Goal: Transaction & Acquisition: Purchase product/service

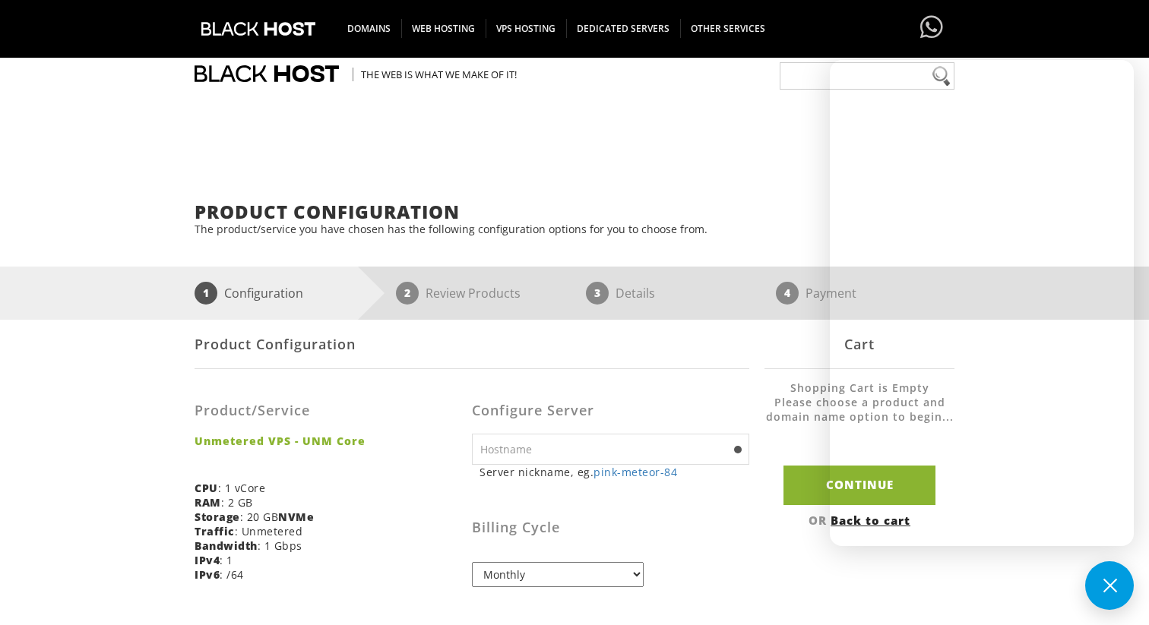
select select "255"
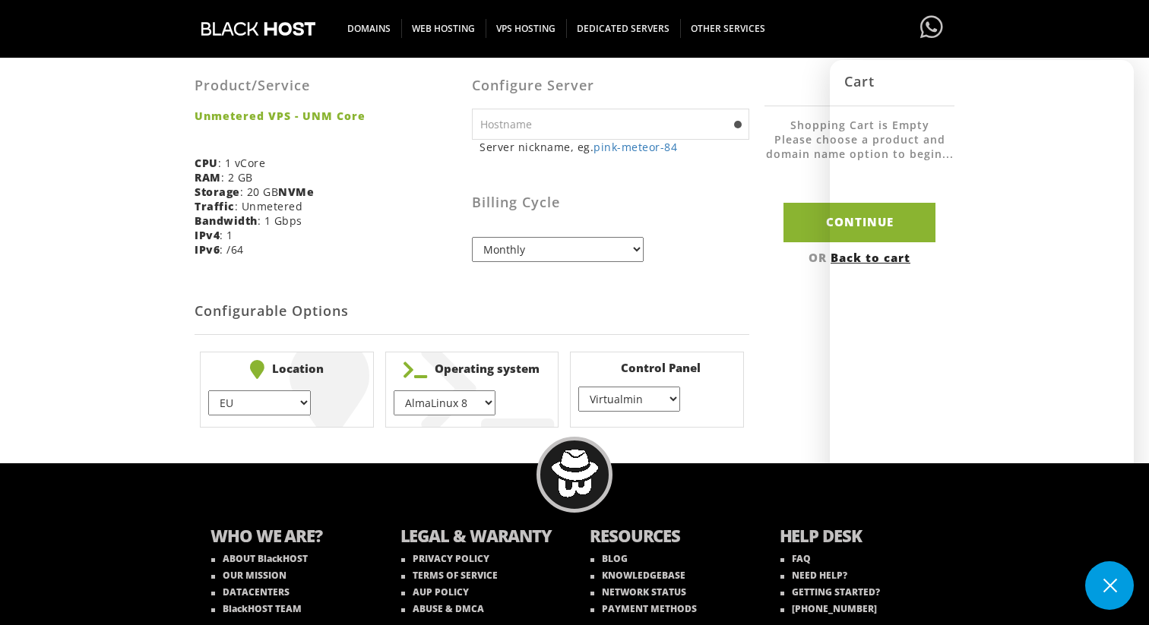
scroll to position [352, 0]
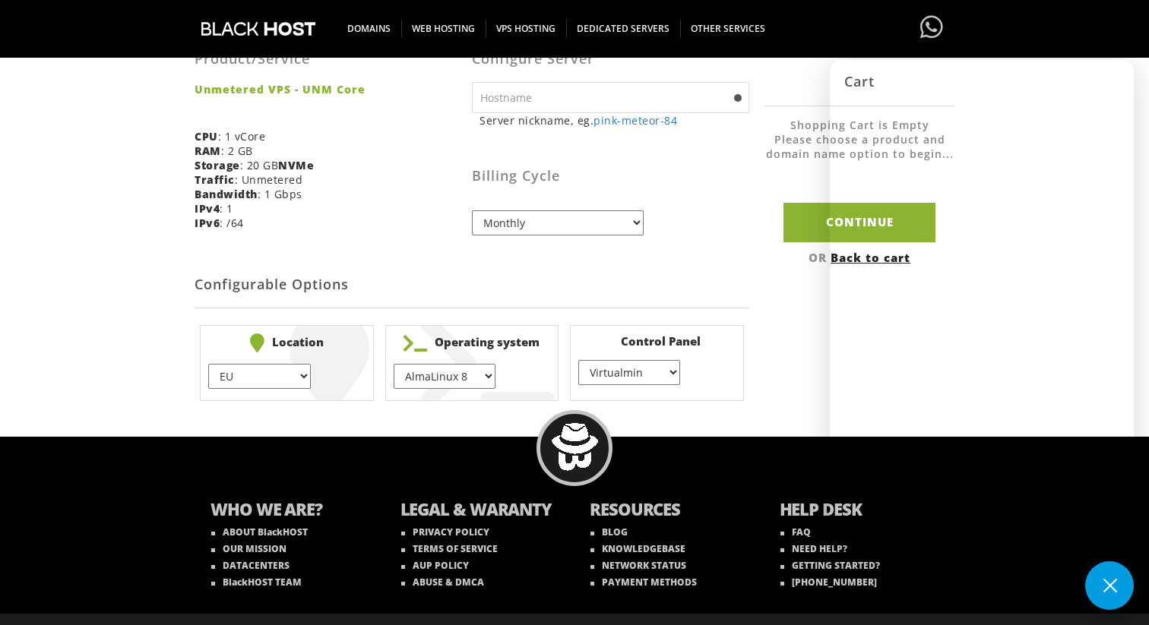
click at [1107, 594] on button at bounding box center [1109, 585] width 49 height 49
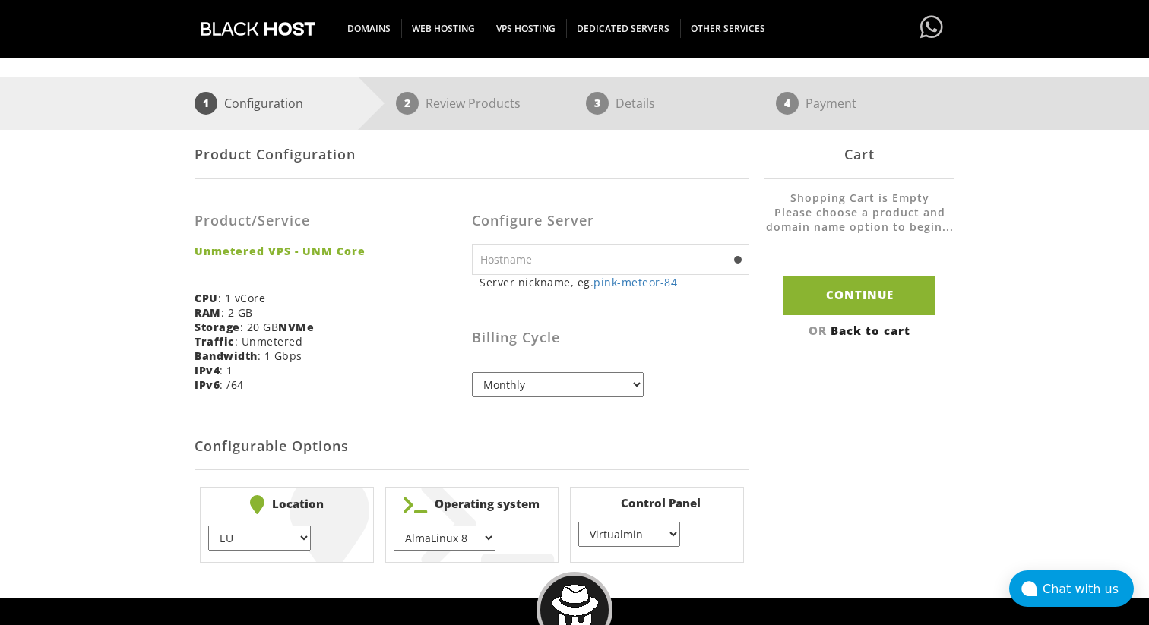
scroll to position [295, 0]
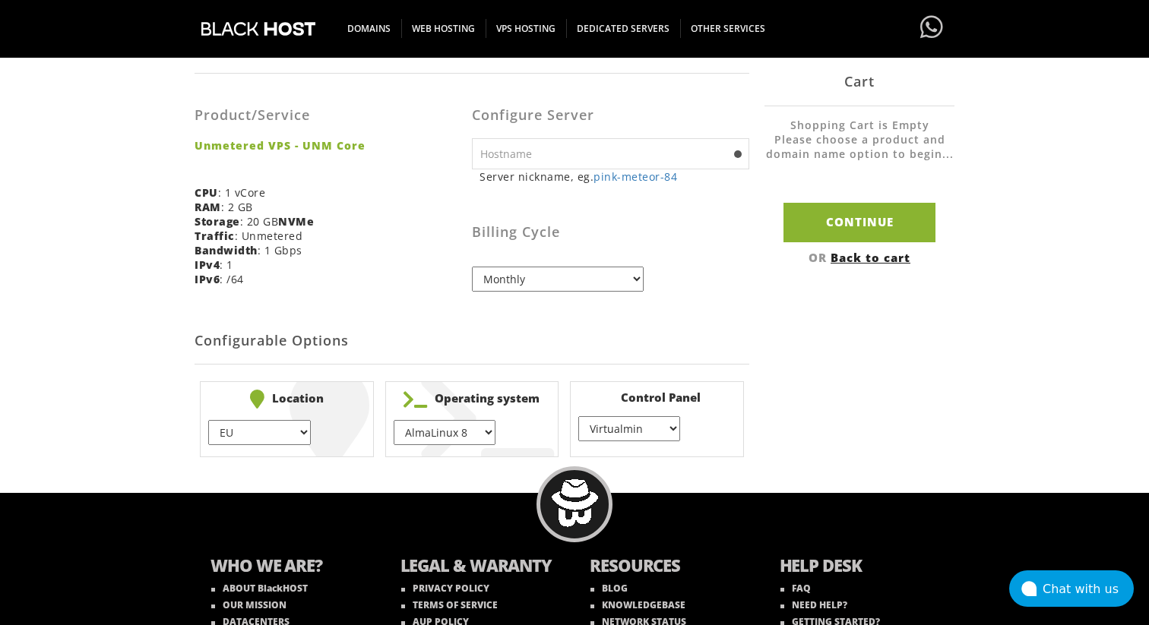
click at [618, 148] on input "text" at bounding box center [610, 153] width 277 height 31
type input "markeitng"
click at [441, 444] on select "AlmaLinux 8 } AlmaLinux 9 } AlmaLinux 10 } Rocky Linux 8 } Rocky Linux 9 } Cent…" at bounding box center [444, 432] width 102 height 25
select select "1208"
click at [393, 420] on select "AlmaLinux 8 } AlmaLinux 9 } AlmaLinux 10 } Rocky Linux 8 } Rocky Linux 9 } Cent…" at bounding box center [444, 432] width 102 height 25
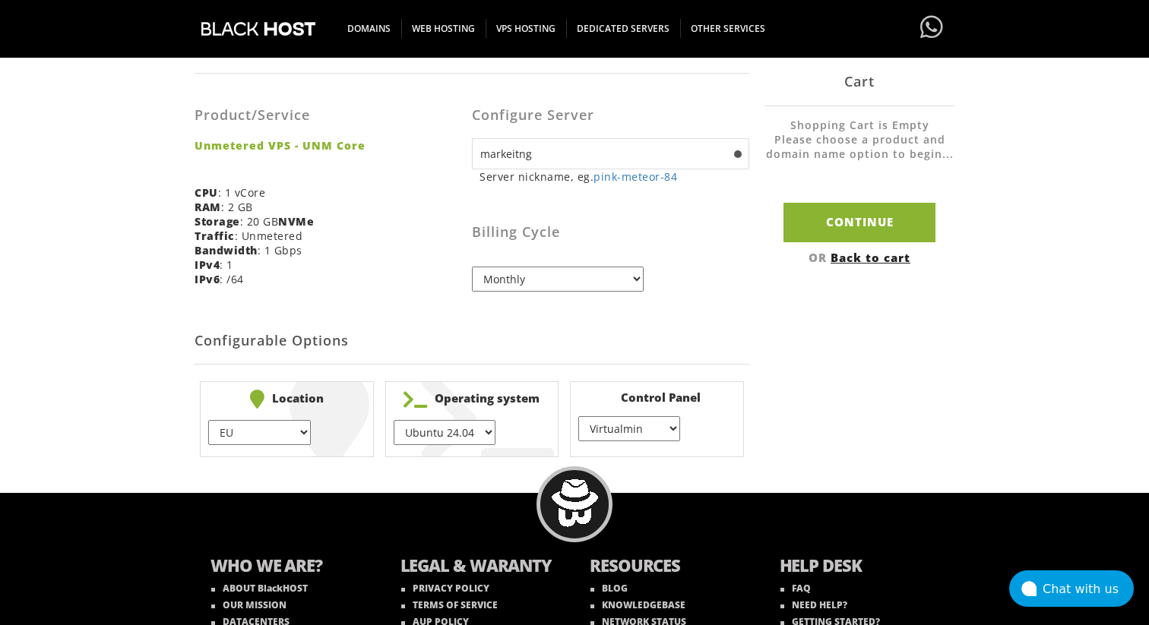
scroll to position [327, 0]
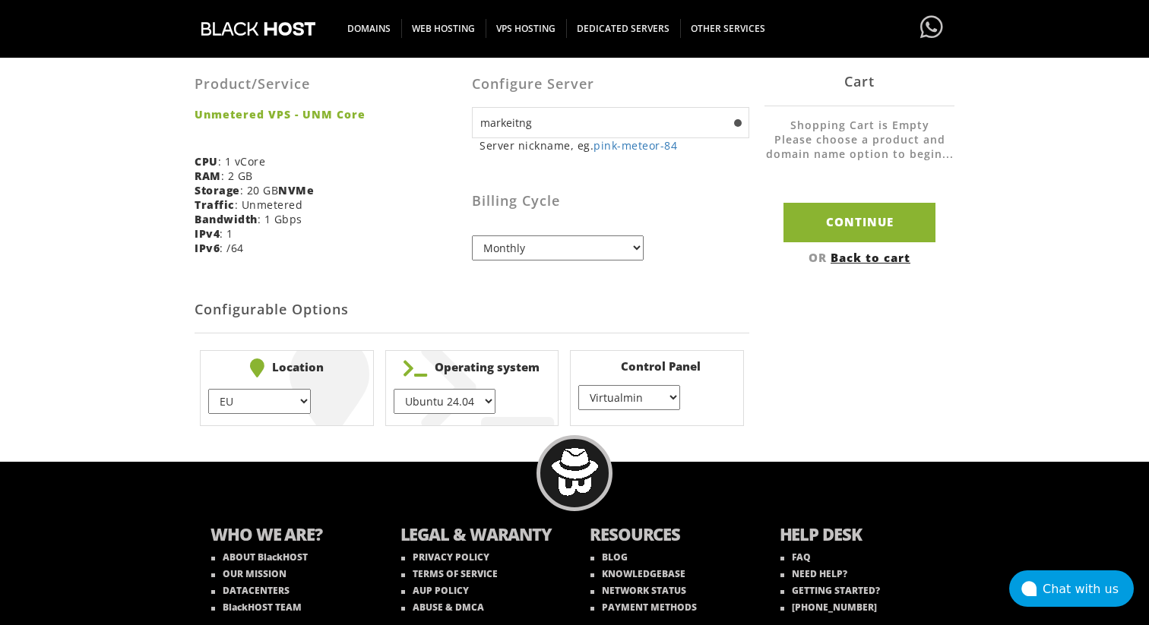
click at [608, 392] on select "None } Virtualmin } Cpanel } DirectAdmin }" at bounding box center [629, 397] width 102 height 25
click at [578, 386] on select "None } Virtualmin } Cpanel } DirectAdmin }" at bounding box center [629, 397] width 102 height 25
click at [649, 406] on select "None } Virtualmin } Cpanel } DirectAdmin }" at bounding box center [629, 397] width 102 height 25
click at [578, 386] on select "None } Virtualmin } Cpanel } DirectAdmin }" at bounding box center [629, 397] width 102 height 25
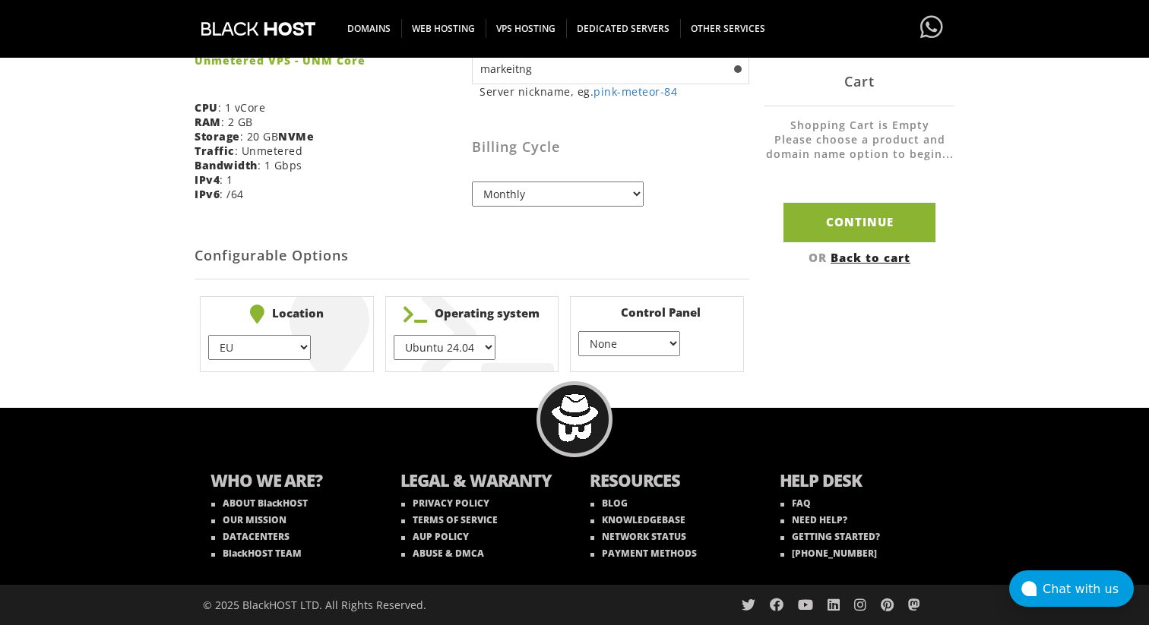
click at [639, 357] on li "Control Panel None } Virtualmin } Cpanel } DirectAdmin } + $ 35.00" at bounding box center [657, 334] width 174 height 76
click at [640, 349] on select "None } Virtualmin } Cpanel } DirectAdmin }" at bounding box center [629, 343] width 102 height 25
click at [578, 331] on select "None } Virtualmin } Cpanel } DirectAdmin }" at bounding box center [629, 343] width 102 height 25
click at [651, 345] on select "None } Virtualmin } Cpanel } DirectAdmin }" at bounding box center [629, 343] width 102 height 25
select select "255"
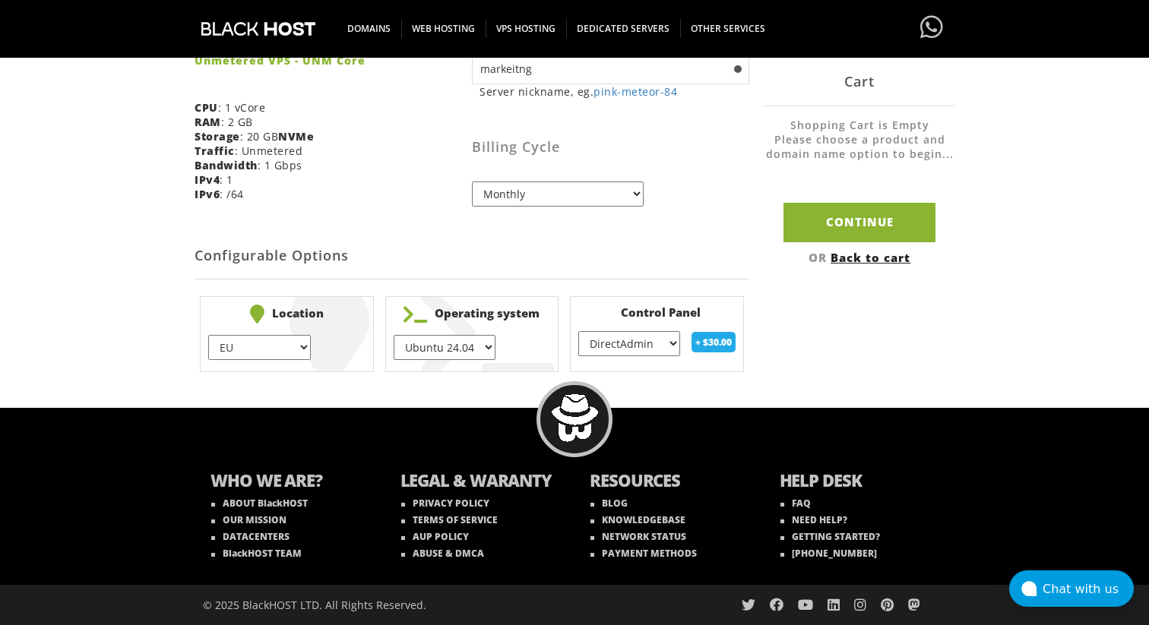
click at [578, 331] on select "None } Virtualmin } Cpanel } DirectAdmin }" at bounding box center [629, 343] width 102 height 25
click at [773, 348] on div "Product Configuration Product/Service Unmetered VPS - UNM Core CPU : 1 vCore RA…" at bounding box center [574, 158] width 760 height 438
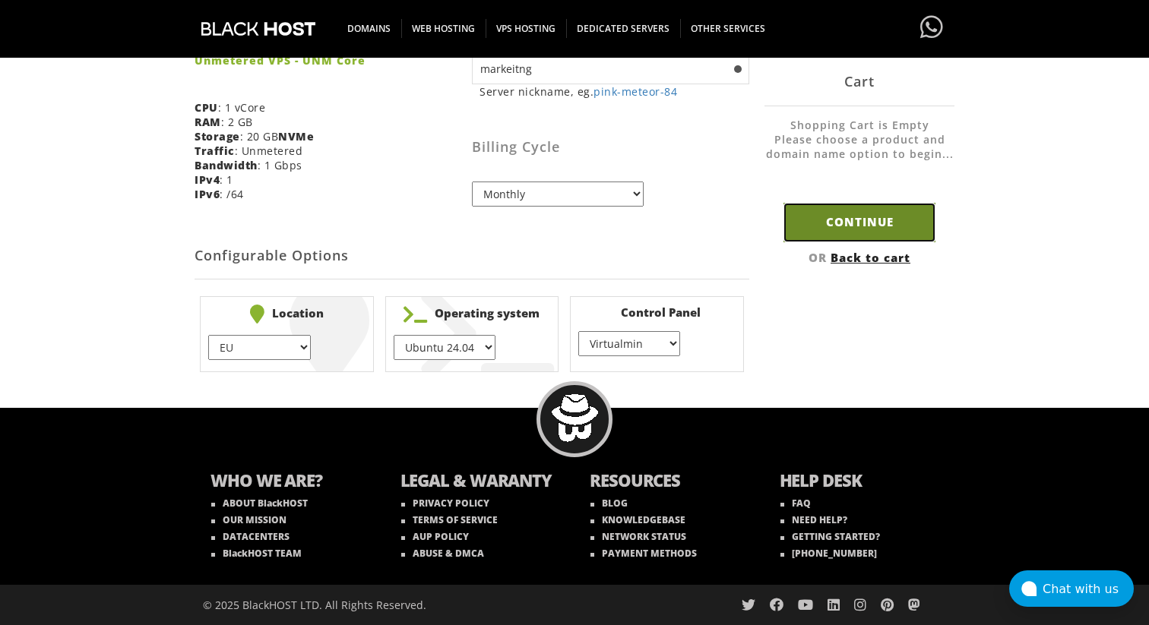
click at [845, 213] on input "Continue" at bounding box center [859, 222] width 152 height 39
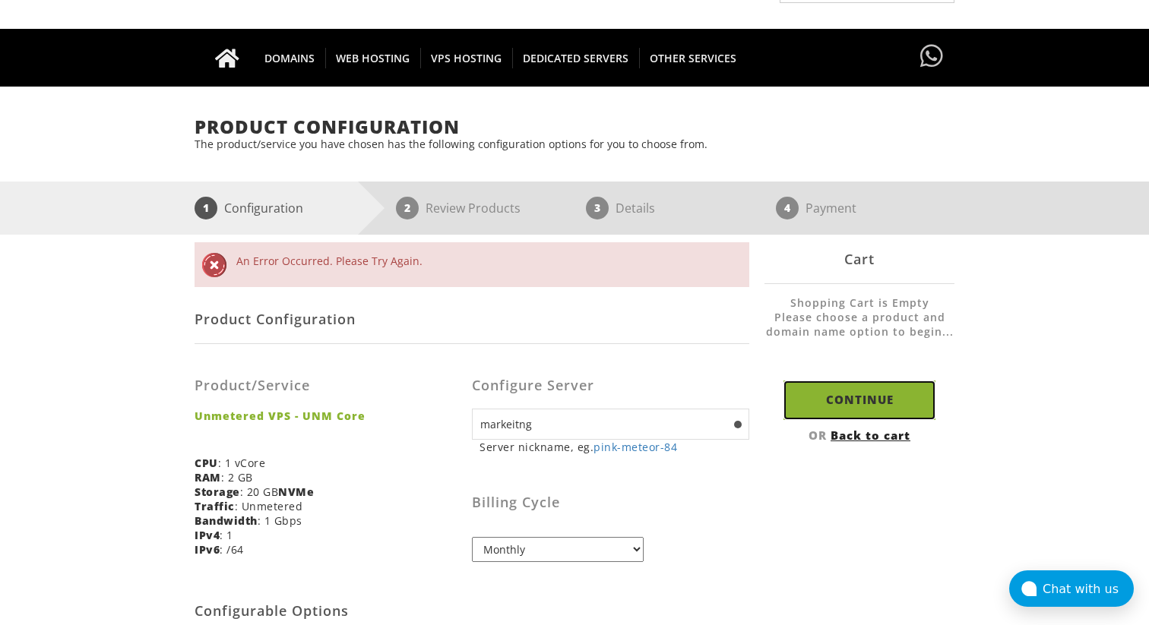
scroll to position [50, 0]
